Goal: Task Accomplishment & Management: Complete application form

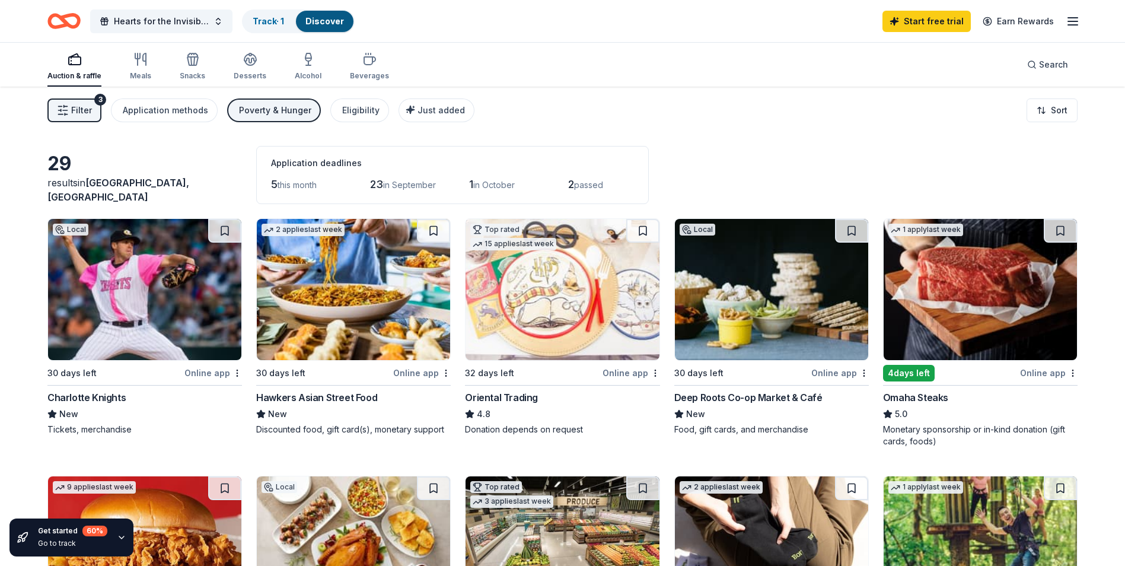
click at [763, 397] on div "Deep Roots Co-op Market & Café" at bounding box center [748, 397] width 148 height 14
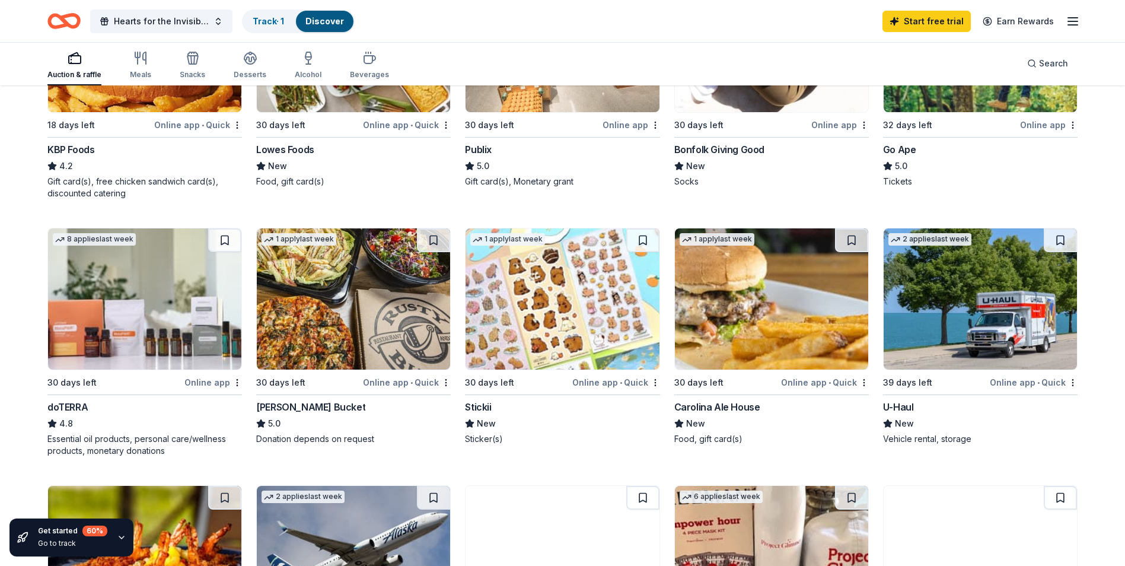
scroll to position [534, 0]
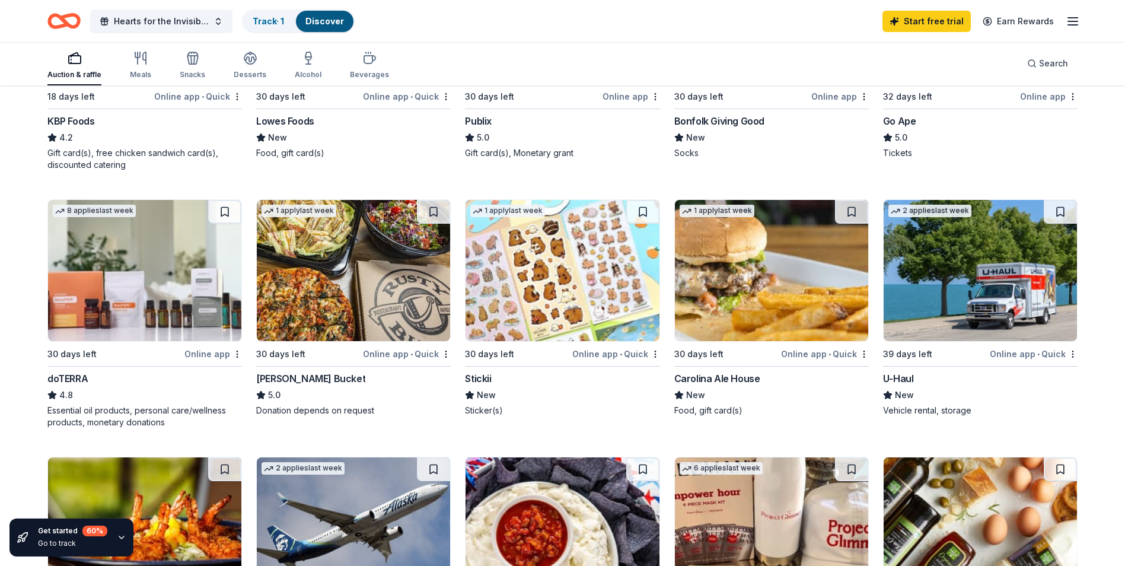
click at [764, 285] on img at bounding box center [771, 270] width 193 height 141
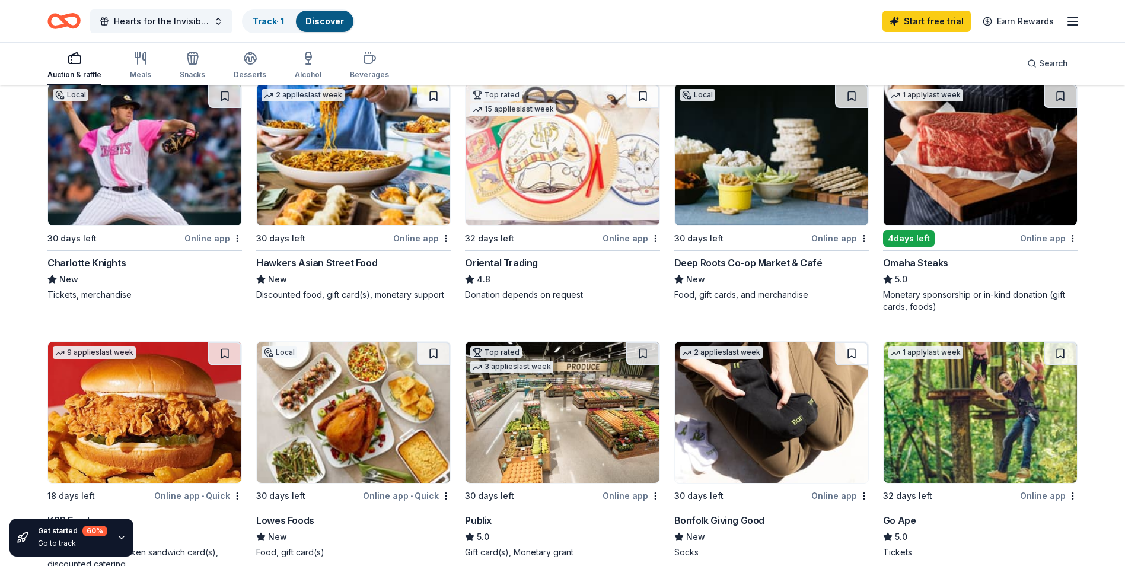
scroll to position [0, 0]
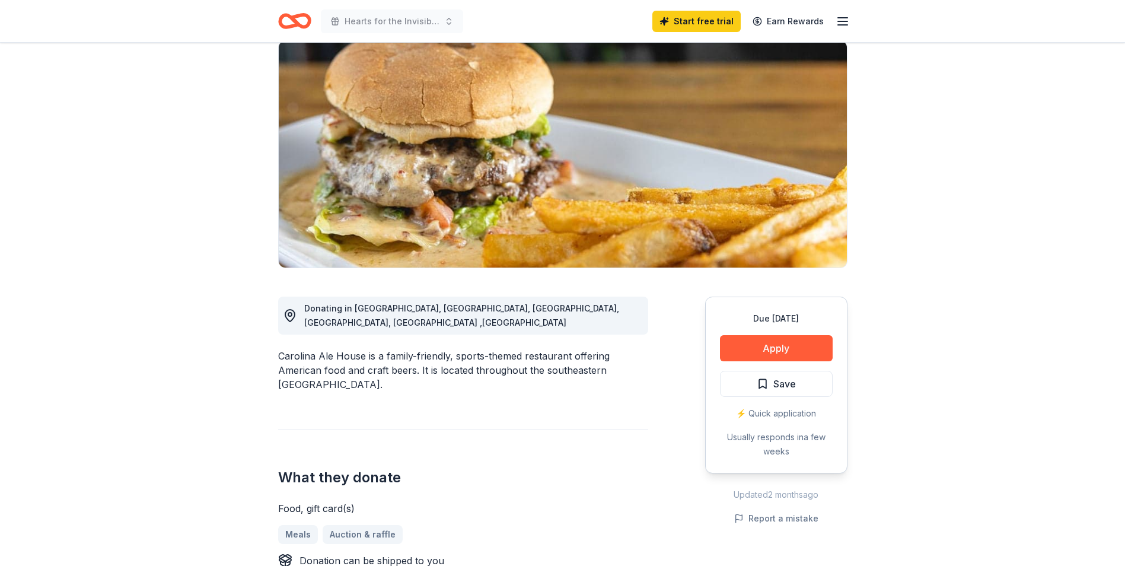
scroll to position [119, 0]
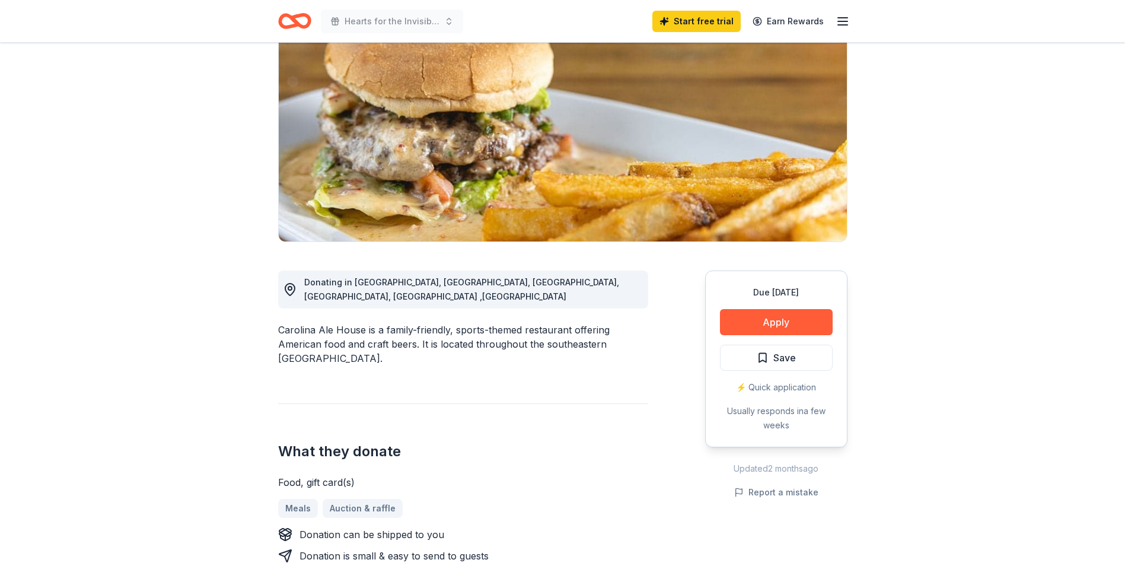
drag, startPoint x: 240, startPoint y: 256, endPoint x: 251, endPoint y: 272, distance: 19.7
click at [766, 325] on button "Apply" at bounding box center [776, 322] width 113 height 26
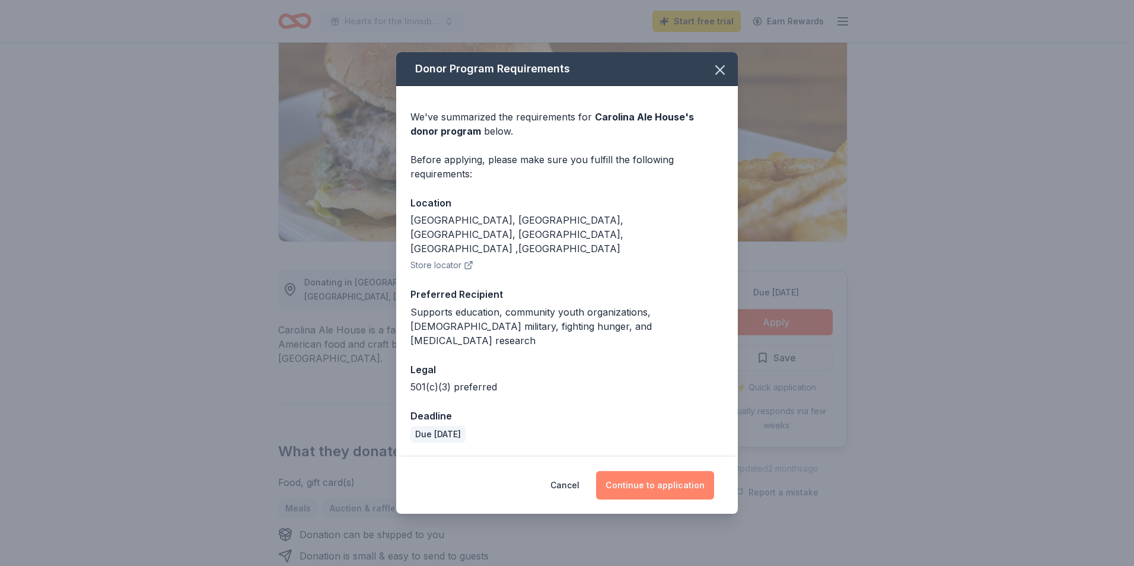
click at [658, 471] on button "Continue to application" at bounding box center [655, 485] width 118 height 28
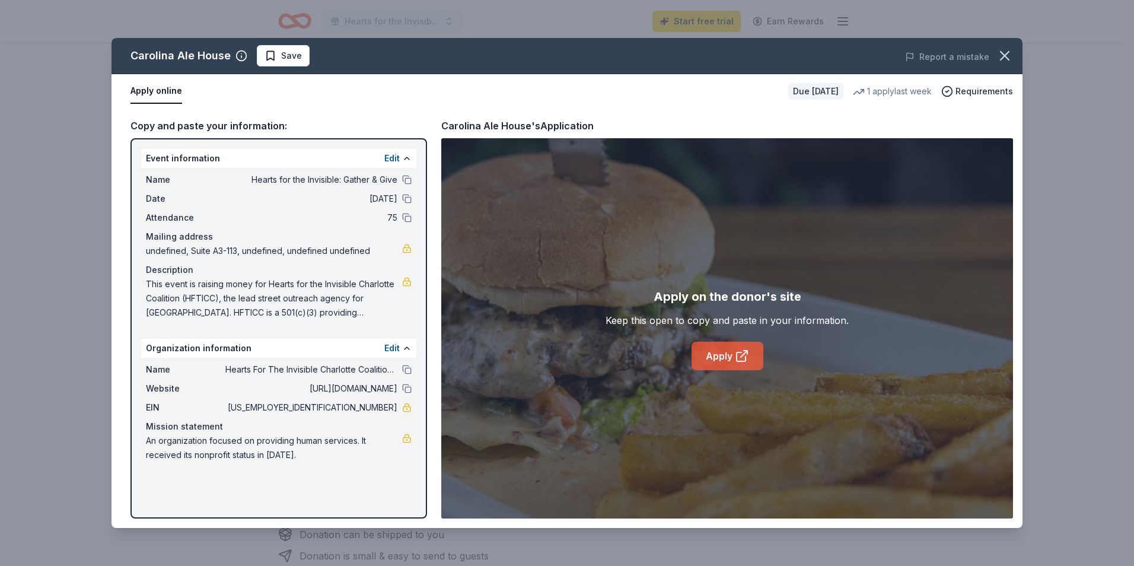
click at [737, 349] on icon at bounding box center [742, 356] width 14 height 14
click at [1005, 55] on icon "button" at bounding box center [1005, 56] width 8 height 8
